Goal: Browse casually: Explore the website without a specific task or goal

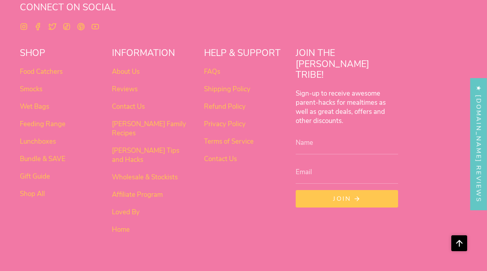
scroll to position [499, 0]
